Goal: Transaction & Acquisition: Purchase product/service

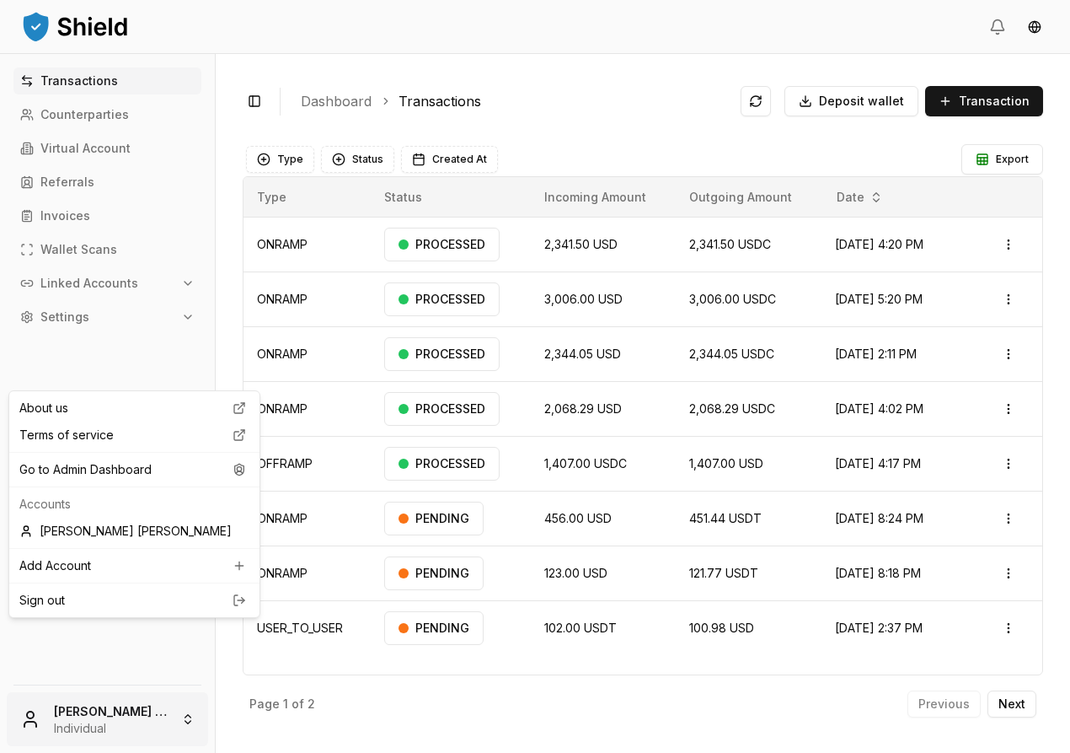
click at [170, 698] on html "Transactions Counterparties Virtual Account Referrals Invoices Wallet Scans Lin…" at bounding box center [535, 376] width 1070 height 753
click at [165, 483] on div "Go to Admin Dashboard" at bounding box center [135, 469] width 244 height 27
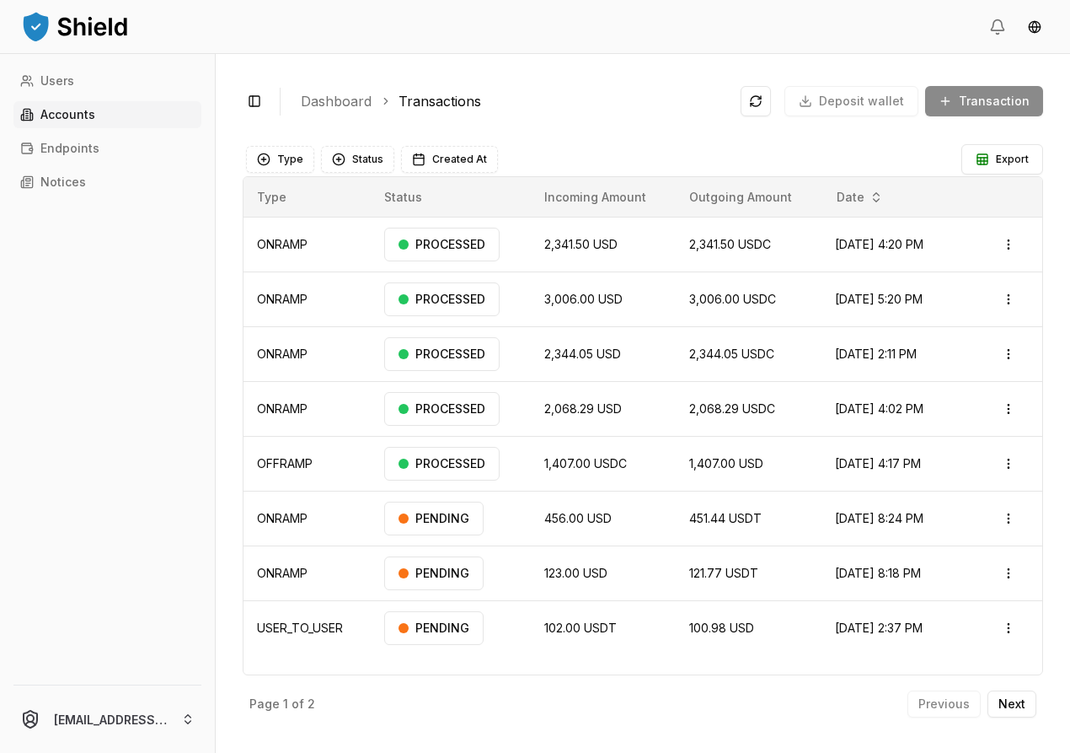
click at [95, 121] on p "Accounts" at bounding box center [67, 115] width 55 height 12
click at [141, 732] on html "Users Accounts Endpoints Notices achaval.lucas@gmail.com Toggle Sidebar Dashboa…" at bounding box center [535, 376] width 1070 height 753
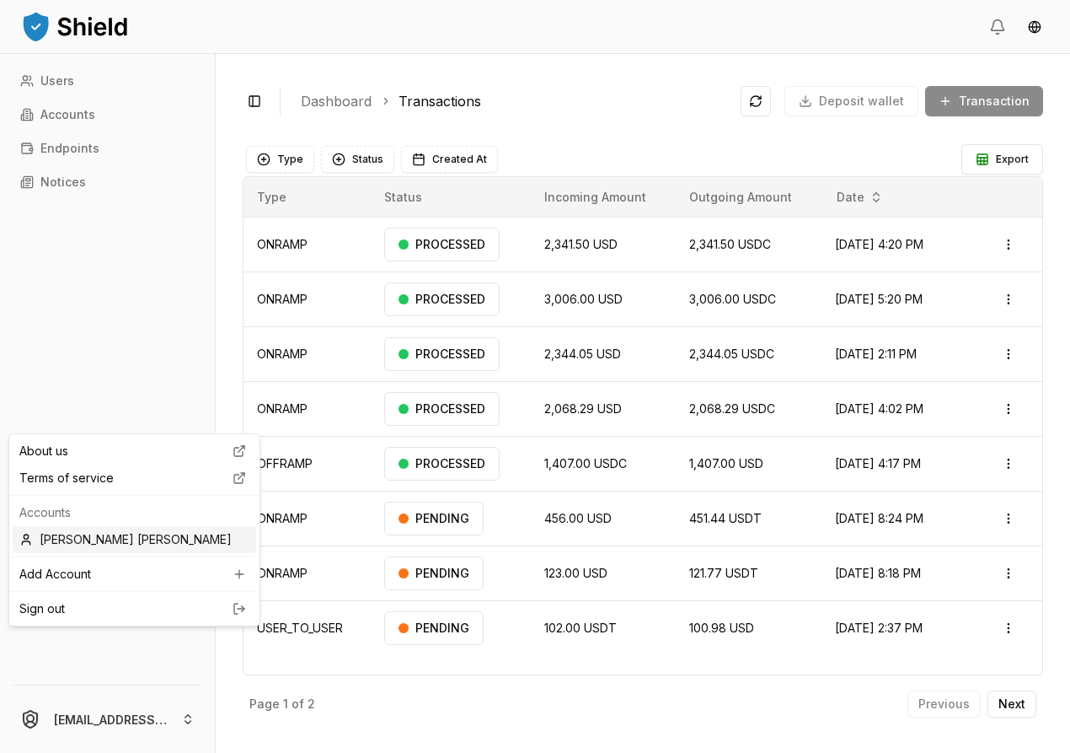
click at [119, 553] on div "[PERSON_NAME] [PERSON_NAME]" at bounding box center [135, 539] width 244 height 27
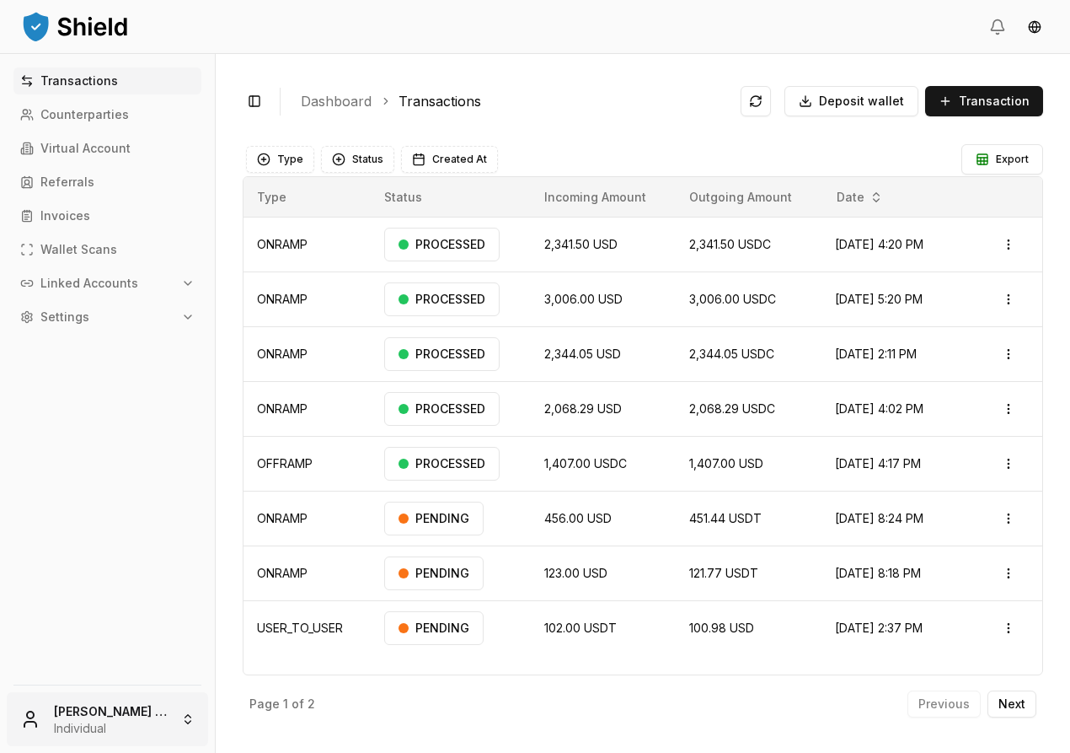
click at [126, 695] on html "Transactions Counterparties Virtual Account Referrals Invoices Wallet Scans Lin…" at bounding box center [535, 376] width 1070 height 753
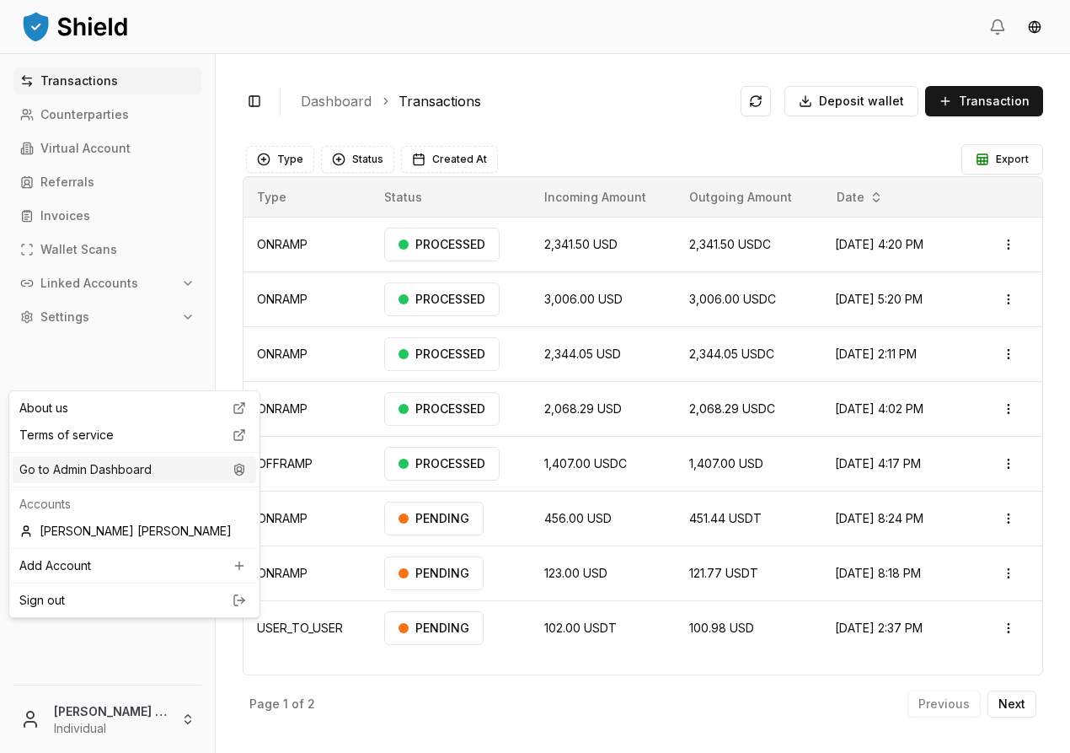
click at [139, 483] on div "Go to Admin Dashboard" at bounding box center [135, 469] width 244 height 27
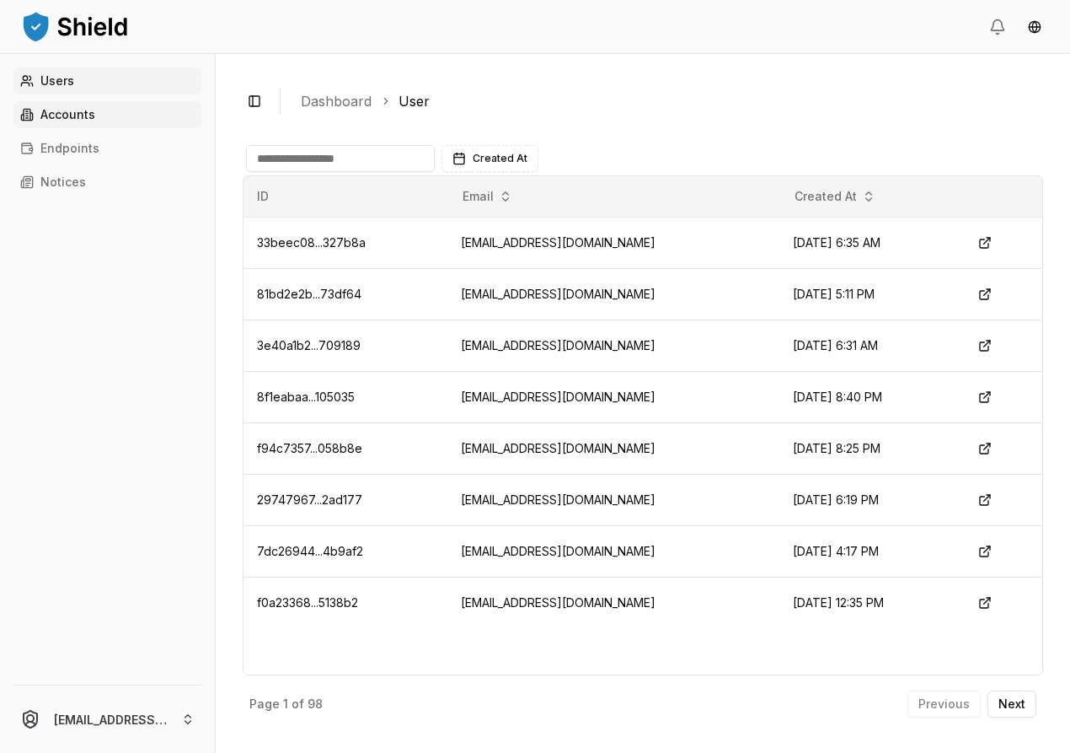
click at [130, 128] on link "Accounts" at bounding box center [107, 114] width 188 height 27
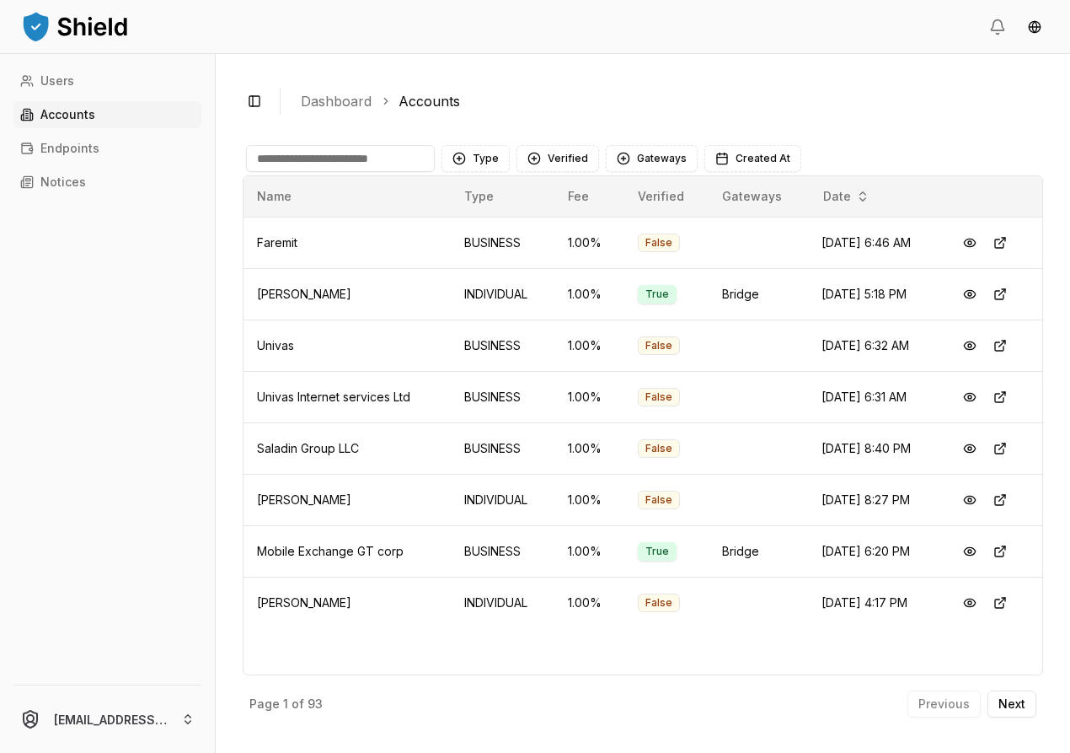
click at [406, 172] on input at bounding box center [340, 158] width 189 height 27
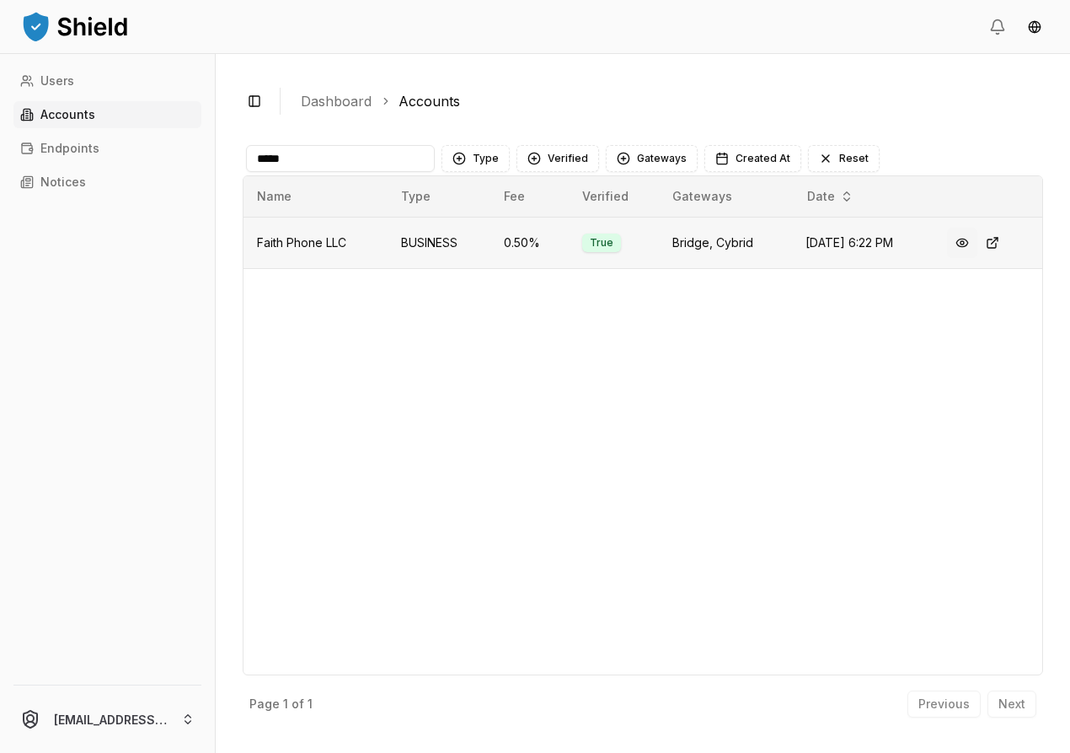
type input "*****"
click at [978, 258] on button at bounding box center [962, 243] width 30 height 30
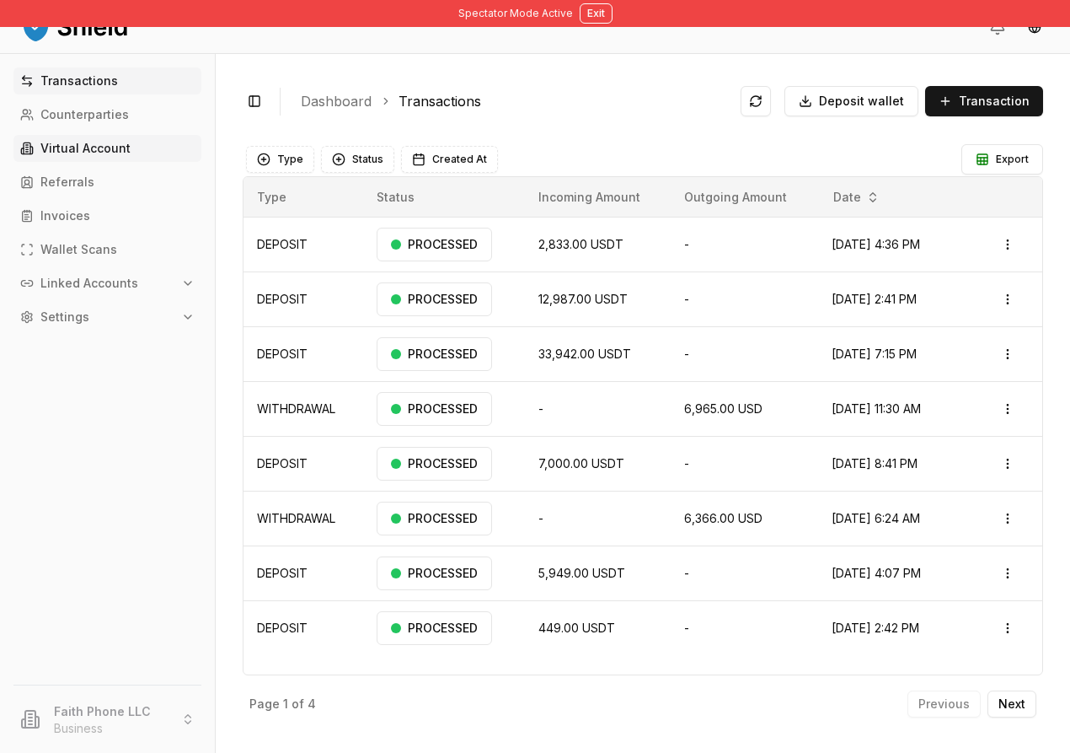
click at [126, 154] on p "Virtual Account" at bounding box center [85, 148] width 90 height 12
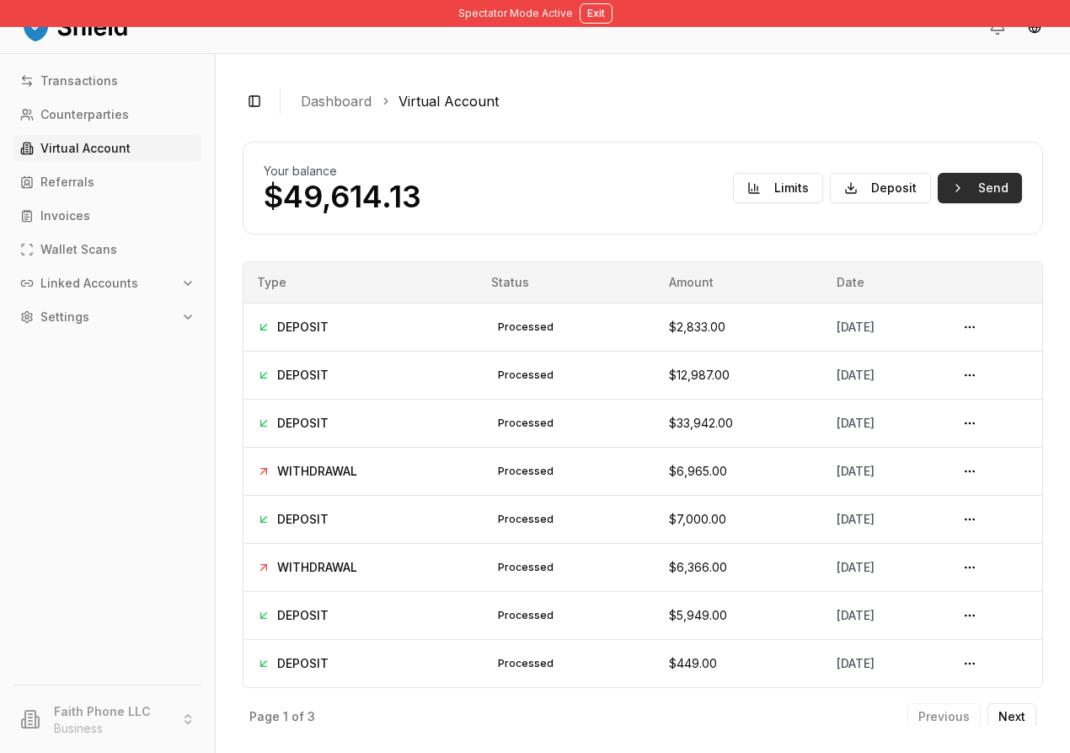
click at [938, 203] on button "Send" at bounding box center [980, 188] width 84 height 30
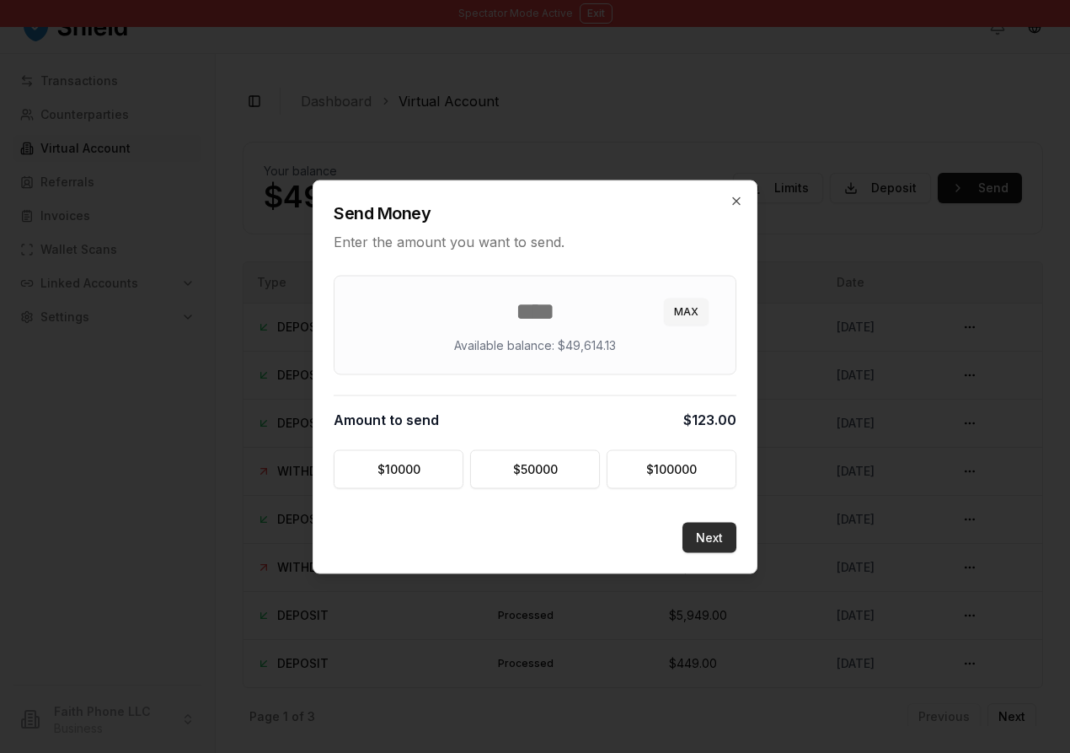
type input "***"
click at [737, 552] on button "Next" at bounding box center [710, 537] width 54 height 30
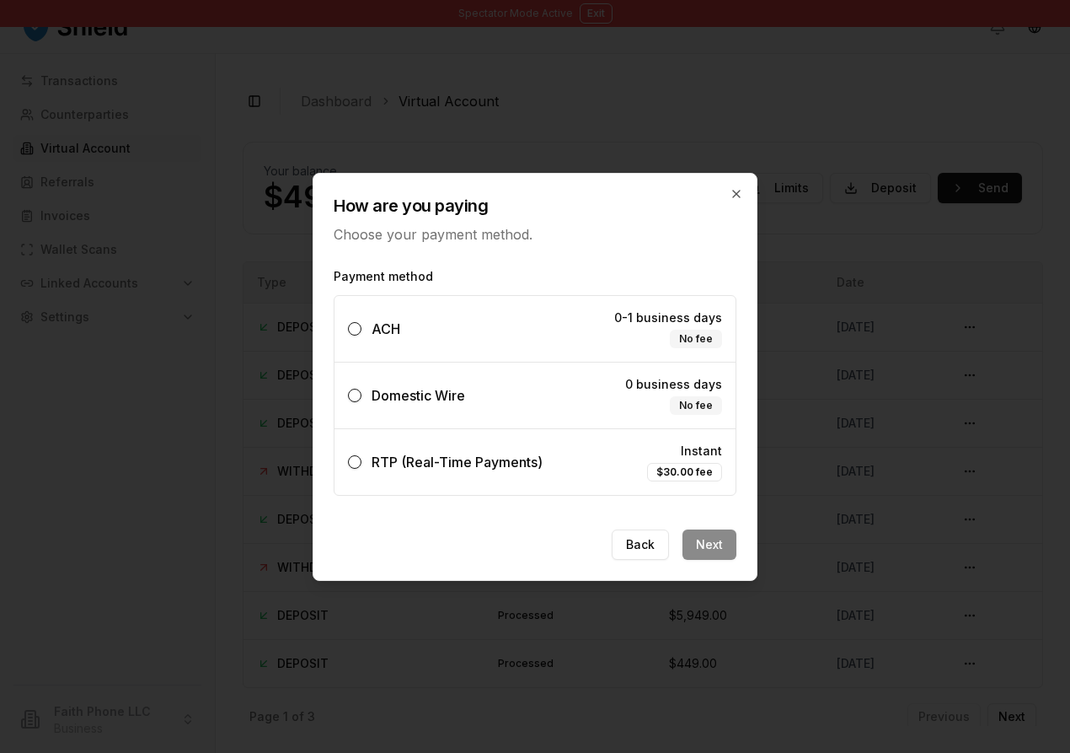
click at [475, 394] on label "Domestic Wire 0 business days No fee" at bounding box center [535, 395] width 401 height 66
click at [362, 394] on button "Domestic Wire 0 business days No fee" at bounding box center [354, 394] width 13 height 13
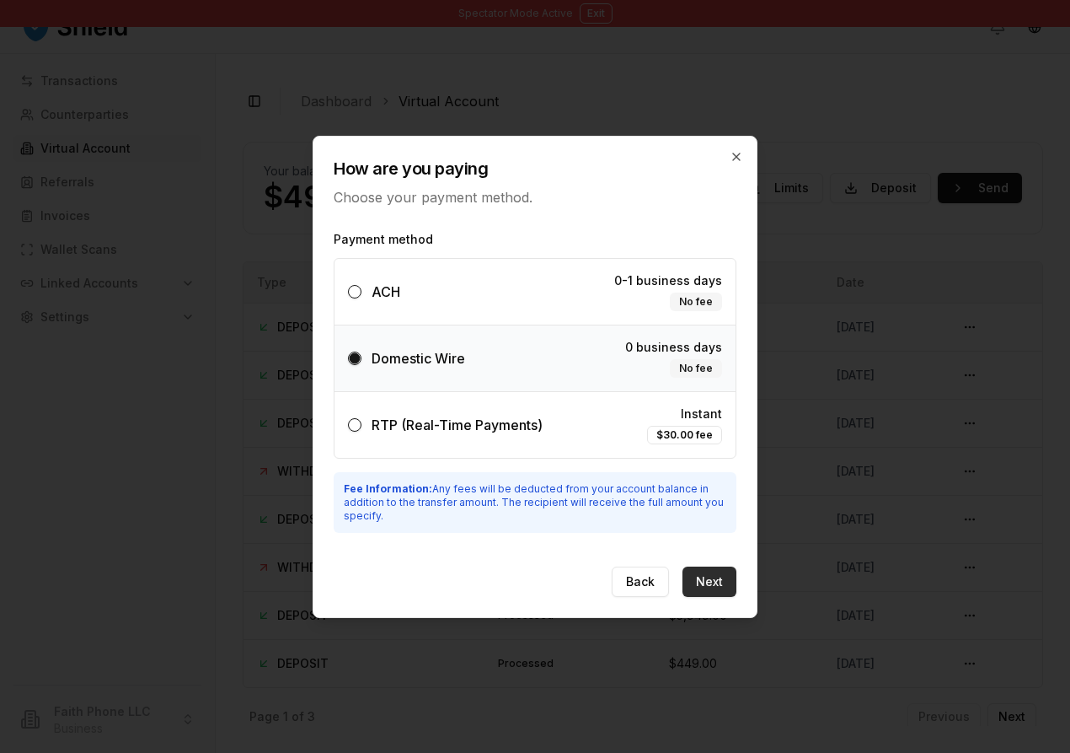
click at [737, 597] on button "Next" at bounding box center [710, 581] width 54 height 30
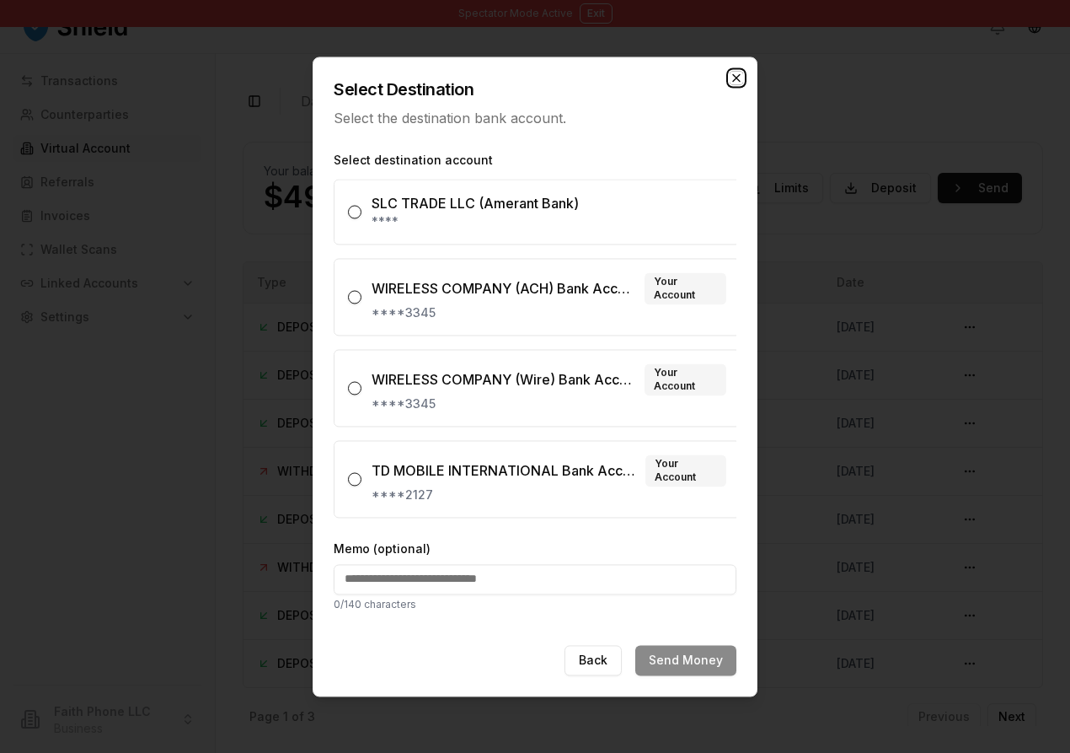
click at [740, 81] on icon "button" at bounding box center [736, 77] width 7 height 7
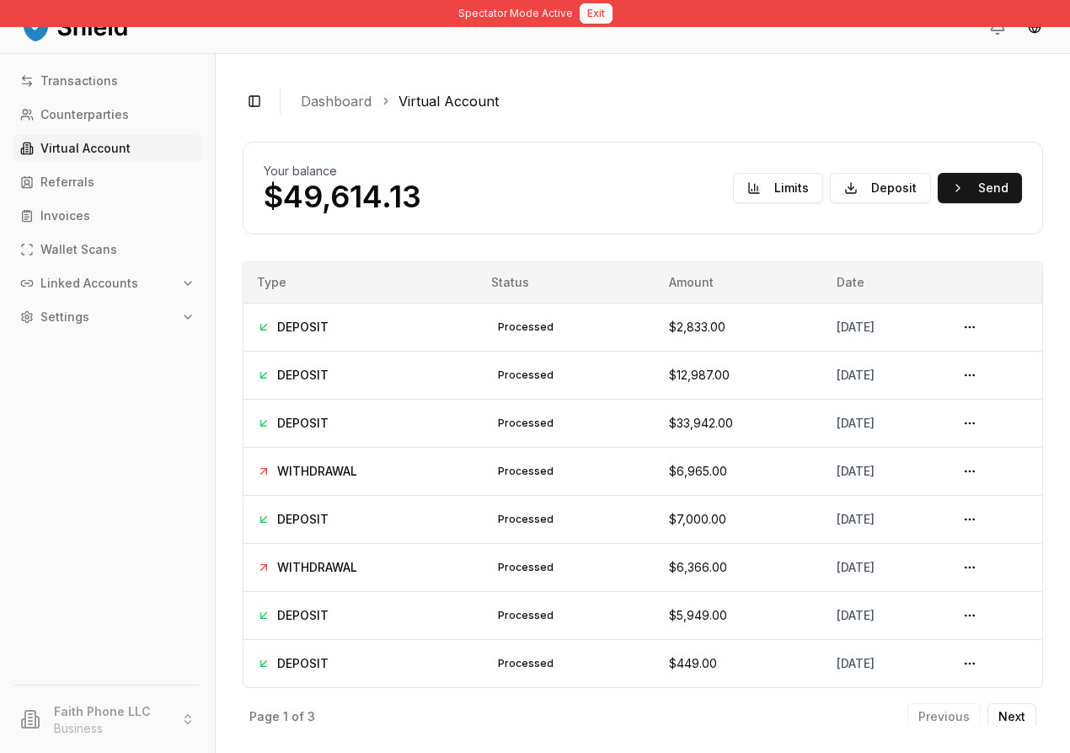
click at [599, 19] on button "Exit" at bounding box center [596, 13] width 33 height 20
